Goal: Task Accomplishment & Management: Use online tool/utility

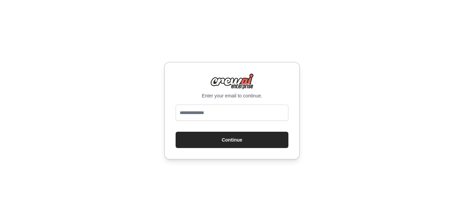
type input "**********"
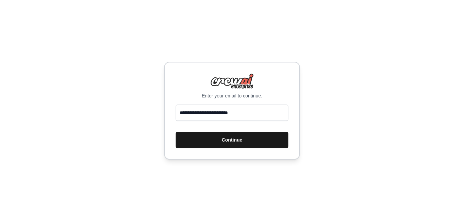
click at [248, 140] on button "Continue" at bounding box center [231, 140] width 113 height 16
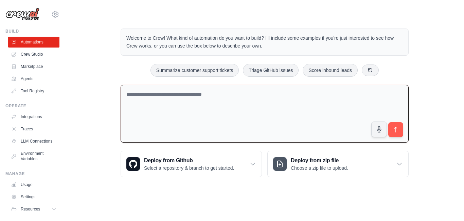
click at [176, 113] on textarea at bounding box center [264, 114] width 288 height 58
click at [239, 97] on textarea at bounding box center [264, 114] width 288 height 58
type textarea "********"
click at [399, 132] on button "submit" at bounding box center [396, 130] width 16 height 16
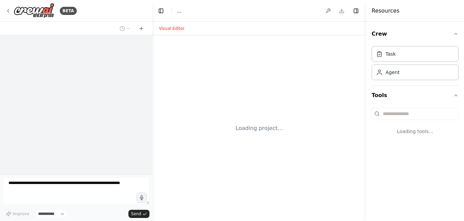
select select "****"
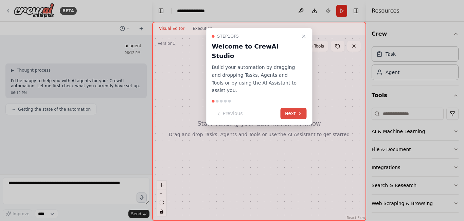
click at [291, 108] on button "Next" at bounding box center [293, 113] width 26 height 11
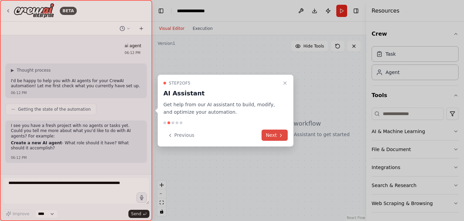
click at [280, 133] on icon at bounding box center [280, 134] width 5 height 5
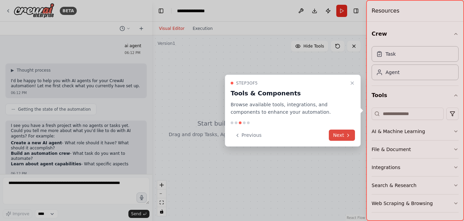
scroll to position [11, 0]
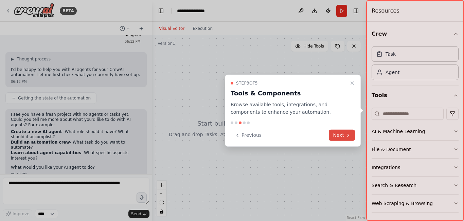
click at [339, 132] on button "Next" at bounding box center [342, 135] width 26 height 11
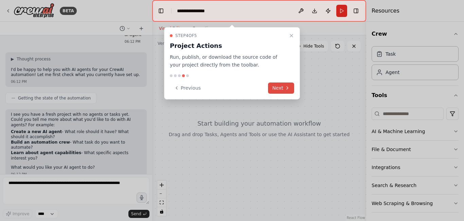
click at [284, 89] on icon at bounding box center [286, 87] width 5 height 5
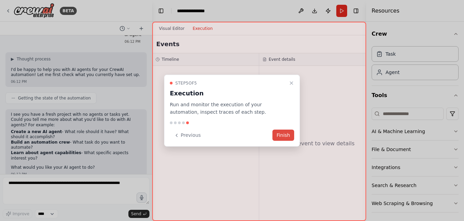
click at [286, 132] on button "Finish" at bounding box center [283, 135] width 22 height 11
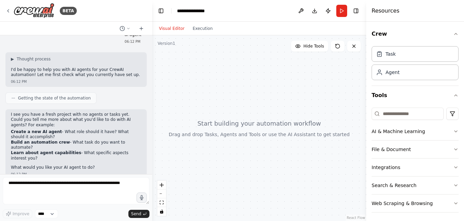
click at [150, 111] on div at bounding box center [150, 110] width 3 height 221
click at [162, 192] on button "zoom out" at bounding box center [161, 193] width 9 height 9
drag, startPoint x: 225, startPoint y: 124, endPoint x: 211, endPoint y: 108, distance: 20.9
click at [211, 108] on div at bounding box center [259, 128] width 214 height 186
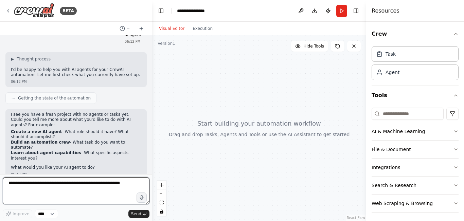
click at [131, 185] on textarea at bounding box center [76, 190] width 147 height 27
type textarea "**********"
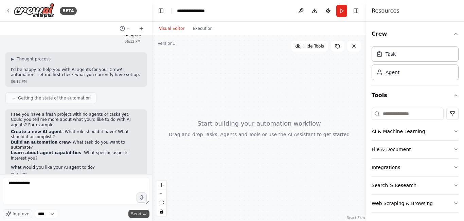
click at [139, 211] on span "Send" at bounding box center [136, 213] width 10 height 5
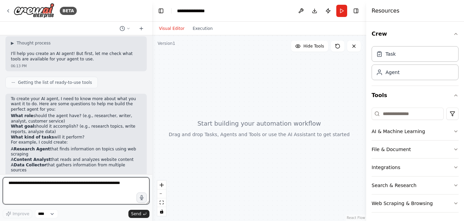
scroll to position [189, 0]
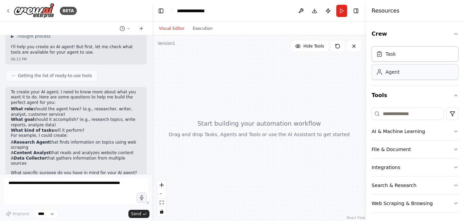
click at [419, 71] on div "Agent" at bounding box center [414, 72] width 87 height 16
click at [163, 188] on button "zoom in" at bounding box center [161, 185] width 9 height 9
click at [162, 196] on button "zoom out" at bounding box center [161, 193] width 9 height 9
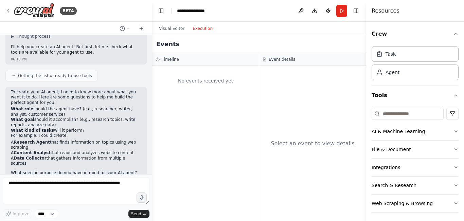
click at [200, 29] on button "Execution" at bounding box center [202, 28] width 28 height 8
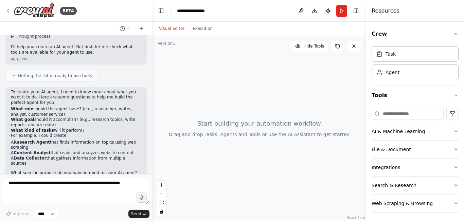
click at [179, 27] on button "Visual Editor" at bounding box center [172, 28] width 34 height 8
drag, startPoint x: 176, startPoint y: 135, endPoint x: 333, endPoint y: 172, distance: 160.5
click at [333, 172] on div at bounding box center [259, 128] width 214 height 186
click at [7, 10] on icon at bounding box center [7, 10] width 5 height 5
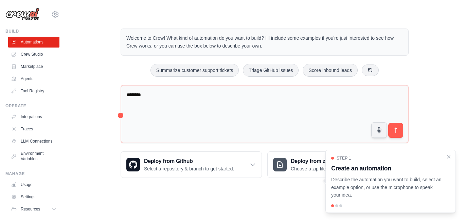
click at [383, 172] on h3 "Create an automation" at bounding box center [386, 169] width 111 height 10
click at [38, 59] on link "Crew Studio" at bounding box center [34, 54] width 51 height 11
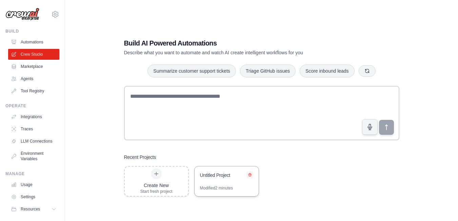
click at [252, 173] on icon at bounding box center [250, 175] width 4 height 4
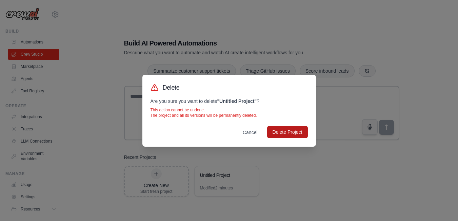
click at [288, 134] on button "Delete Project" at bounding box center [287, 132] width 41 height 12
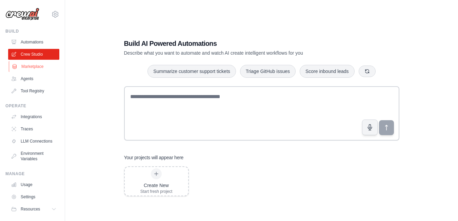
click at [37, 63] on link "Marketplace" at bounding box center [34, 66] width 51 height 11
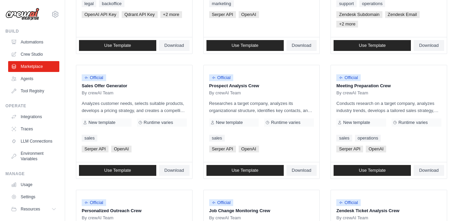
scroll to position [162, 0]
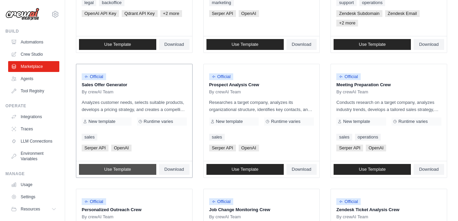
click at [138, 168] on link "Use Template" at bounding box center [117, 169] width 77 height 11
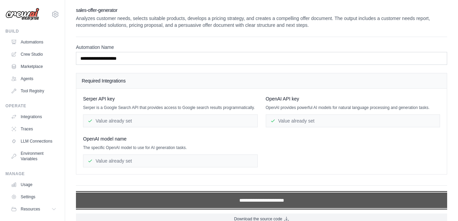
click at [206, 196] on input "**********" at bounding box center [262, 200] width 372 height 16
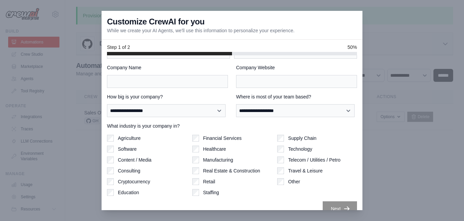
scroll to position [40, 0]
